Goal: Find specific page/section: Find specific page/section

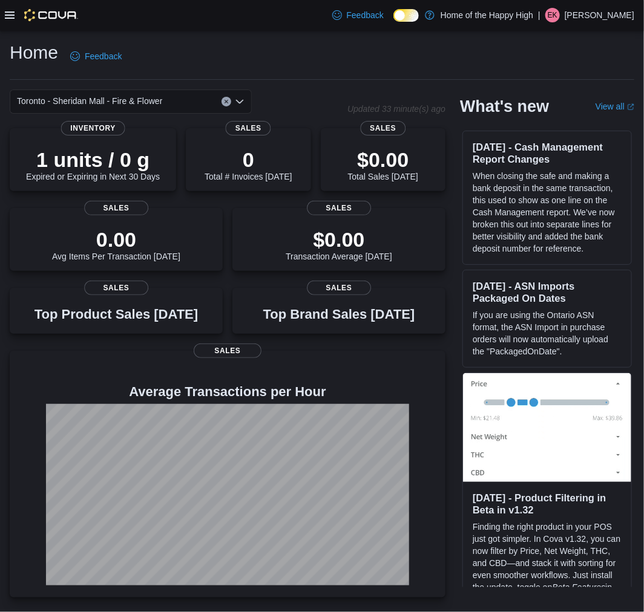
click at [606, 10] on p "[PERSON_NAME]" at bounding box center [599, 15] width 70 height 15
click at [569, 124] on span "Sign Out" at bounding box center [556, 120] width 33 height 12
